Goal: Information Seeking & Learning: Learn about a topic

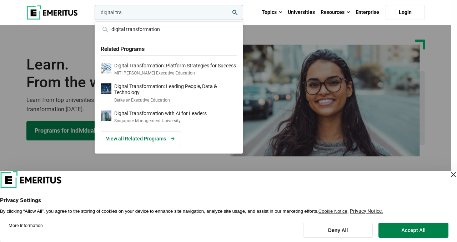
click at [93, 20] on div "digital tra digital transformation Related Programs Digital Transformation: Pla…" at bounding box center [168, 12] width 150 height 15
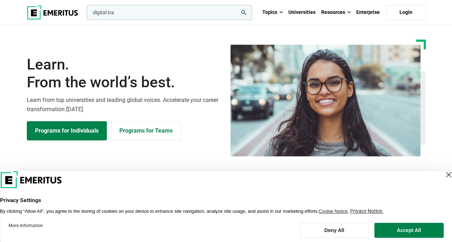
click at [192, 12] on input "digital tra" at bounding box center [169, 12] width 165 height 15
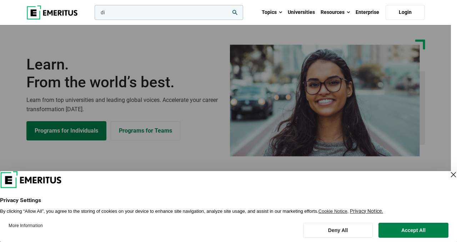
type input "d"
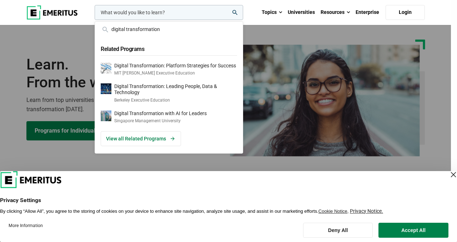
click at [93, 20] on div "digital transformation Related Programs Digital Transformation: Platform Strate…" at bounding box center [168, 12] width 150 height 15
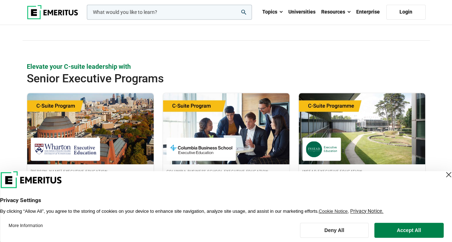
scroll to position [214, 0]
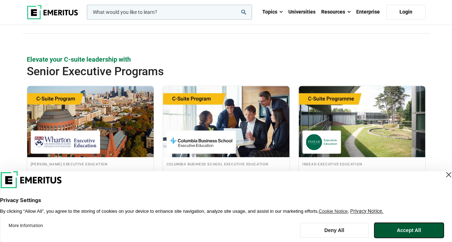
click at [393, 231] on button "Accept All" at bounding box center [408, 230] width 69 height 15
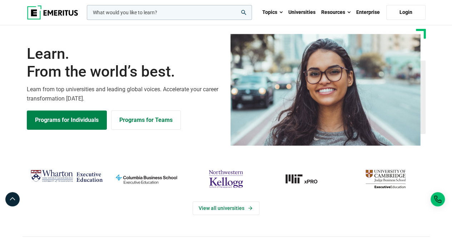
scroll to position [0, 0]
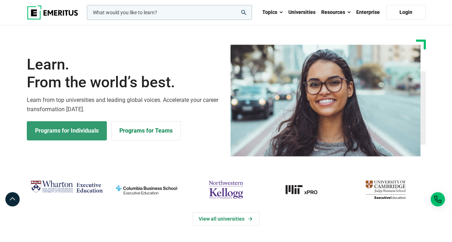
click at [89, 127] on link "Programs for Individuals" at bounding box center [67, 130] width 80 height 19
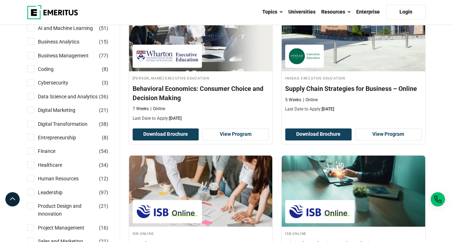
scroll to position [143, 0]
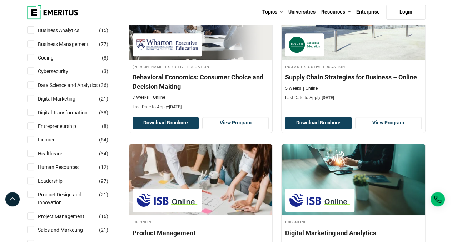
click at [31, 168] on input "Human Resources ( 12 )" at bounding box center [30, 166] width 7 height 7
checkbox input "true"
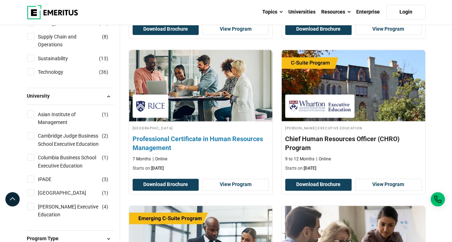
scroll to position [357, 0]
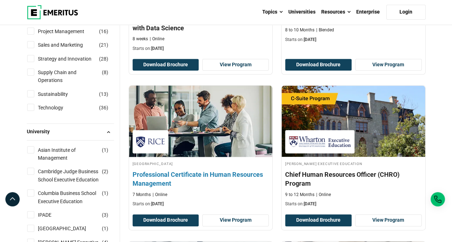
click at [210, 173] on h4 "Professional Certificate in Human Resources Management" at bounding box center [200, 179] width 136 height 18
